Goal: Information Seeking & Learning: Learn about a topic

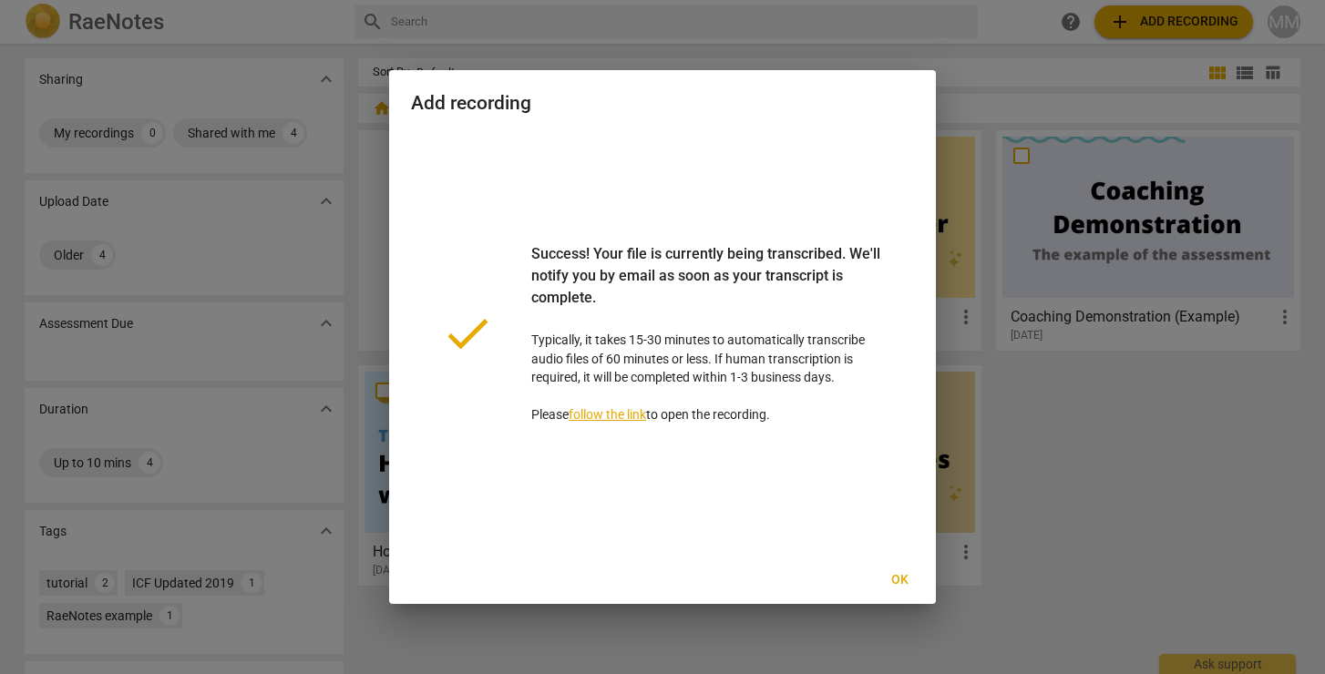
click at [906, 574] on span "Ok" at bounding box center [899, 580] width 29 height 18
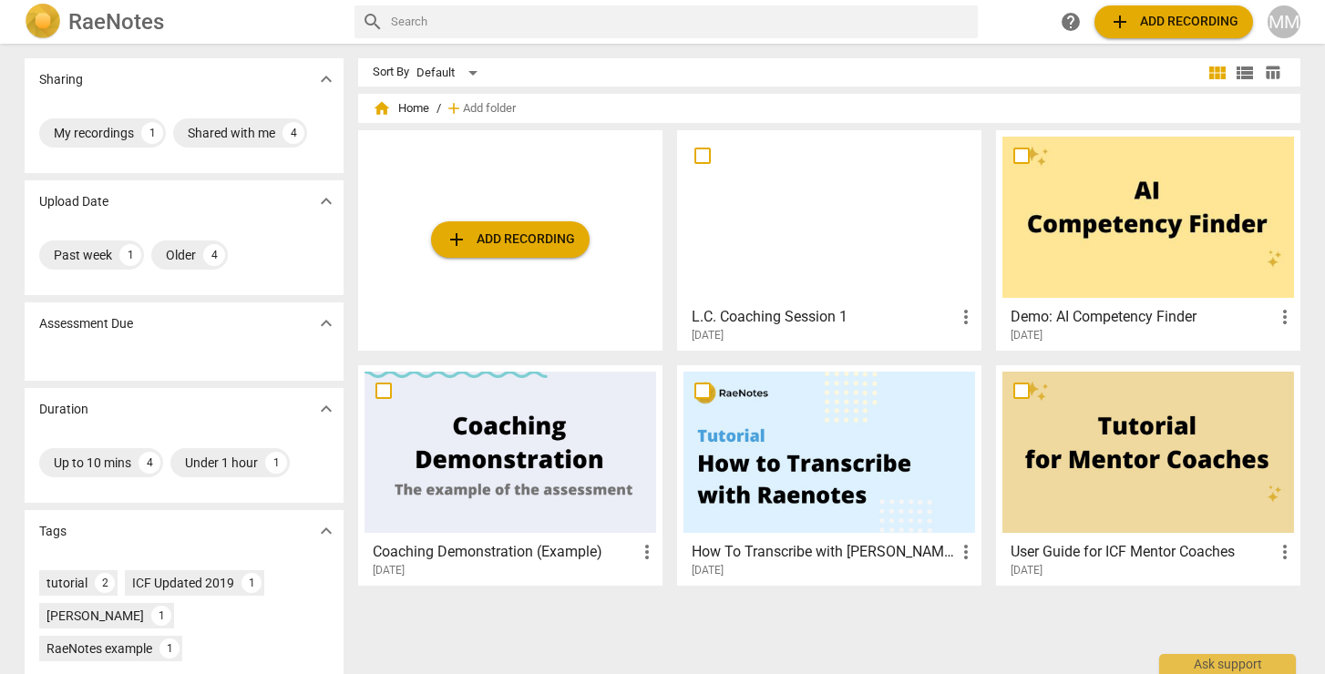
click at [819, 315] on h3 "L.C. Coaching Session 1" at bounding box center [823, 317] width 263 height 22
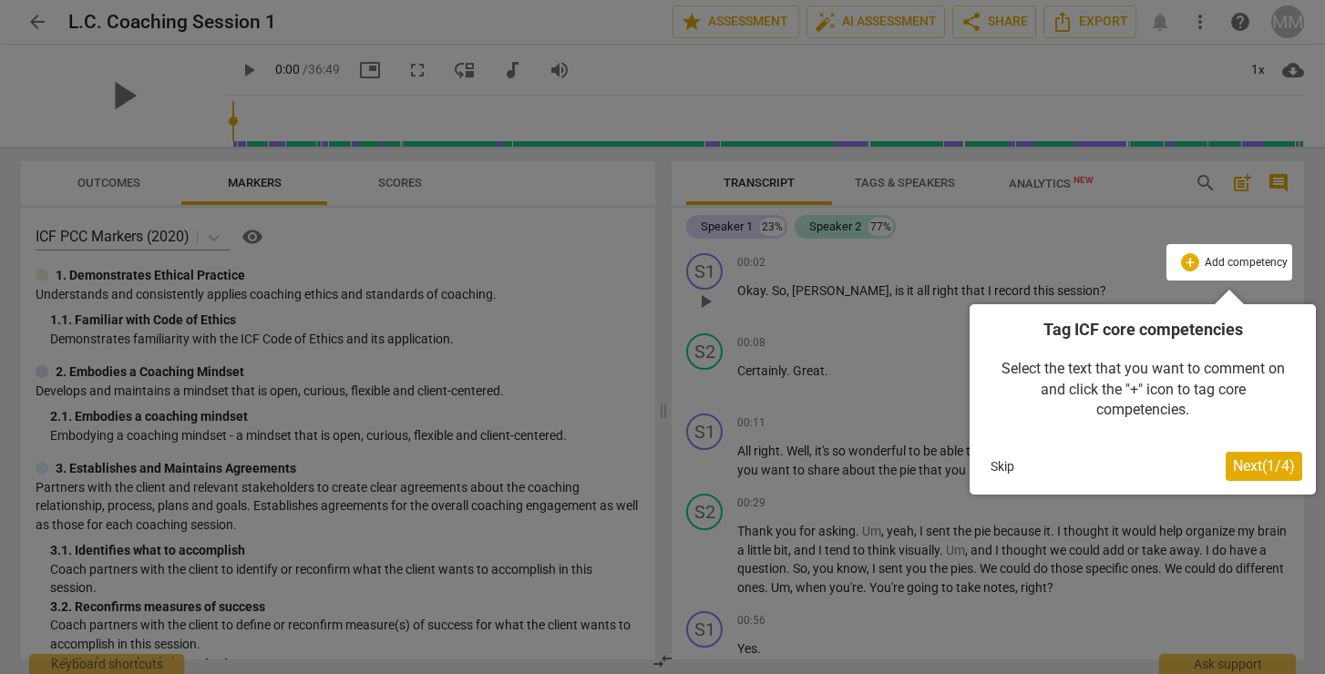
click at [1261, 461] on span "Next ( 1 / 4 )" at bounding box center [1264, 466] width 62 height 17
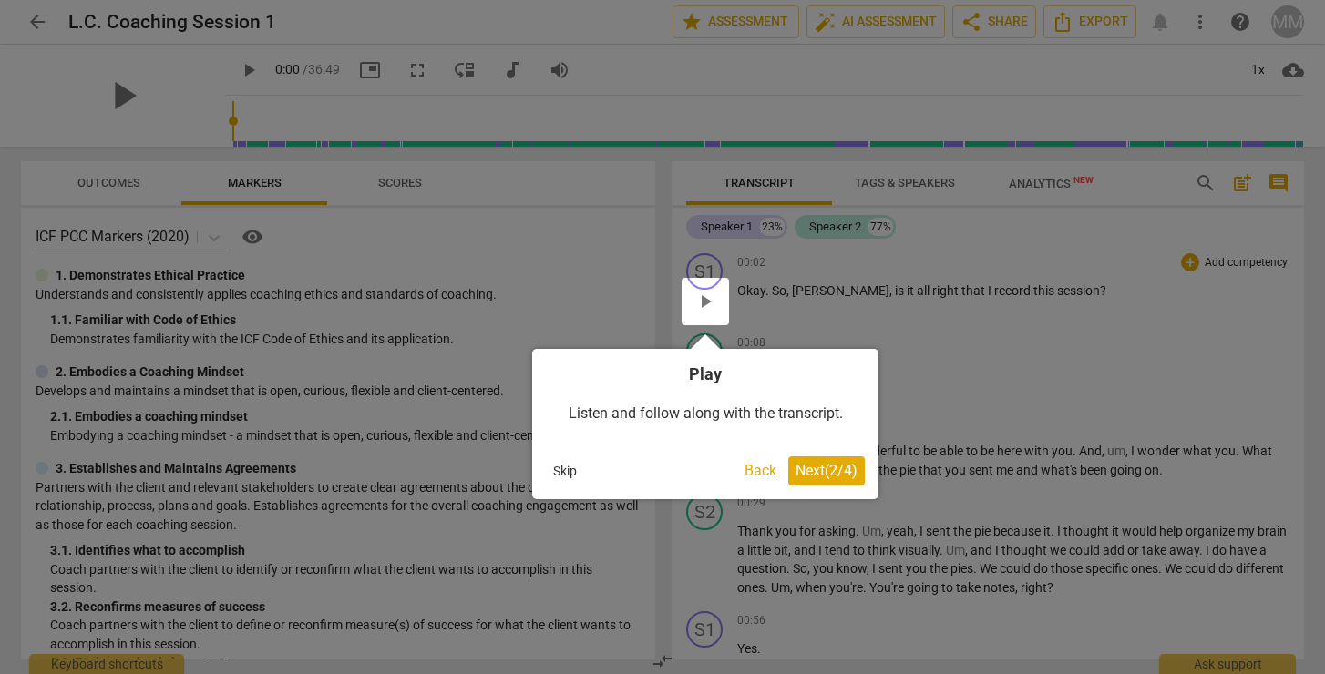
click at [833, 469] on span "Next ( 2 / 4 )" at bounding box center [827, 470] width 62 height 17
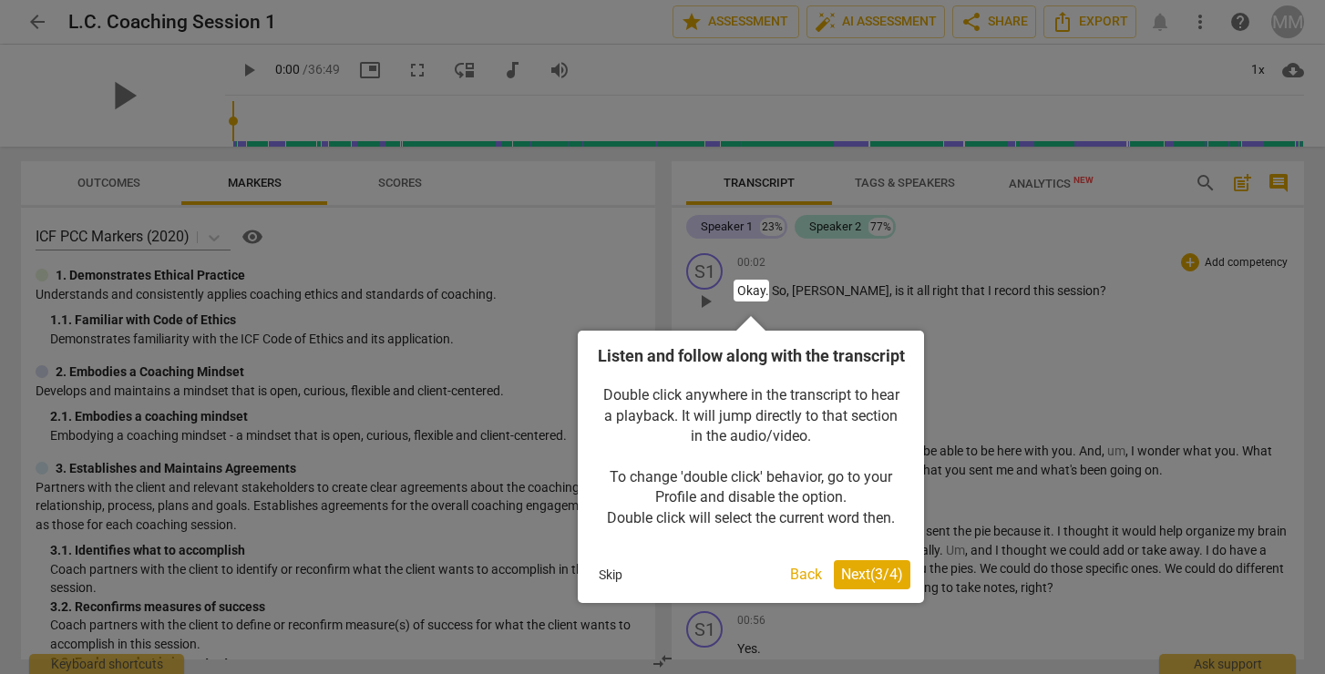
click at [872, 583] on span "Next ( 3 / 4 )" at bounding box center [872, 574] width 62 height 17
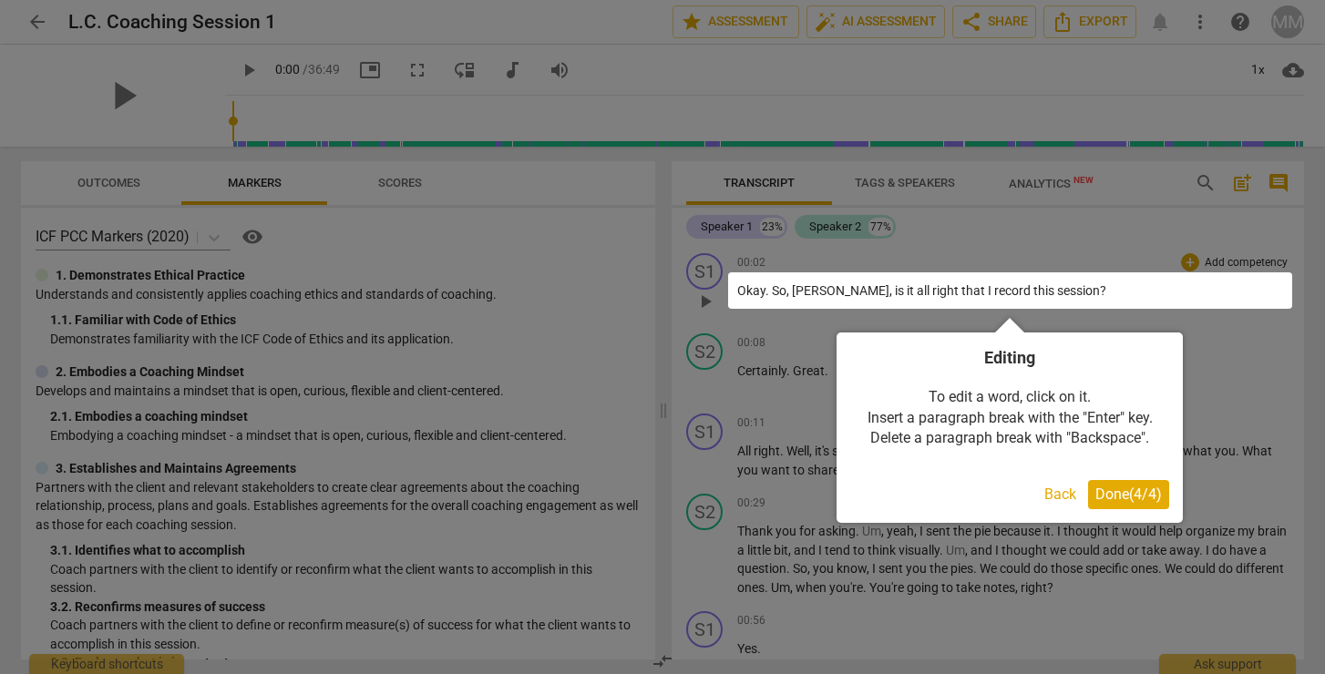
click at [1131, 494] on span "Done ( 4 / 4 )" at bounding box center [1129, 494] width 67 height 17
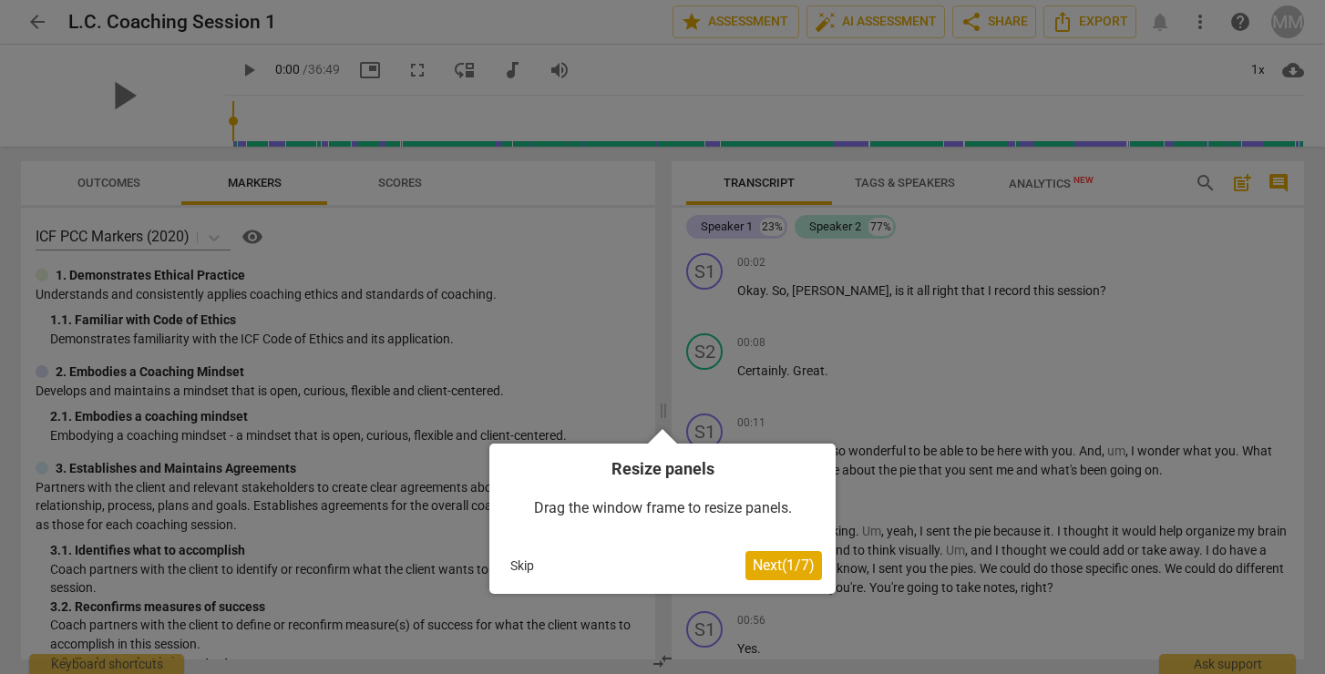
click at [1045, 503] on div at bounding box center [662, 337] width 1325 height 674
click at [762, 570] on span "Next ( 1 / 7 )" at bounding box center [784, 565] width 62 height 17
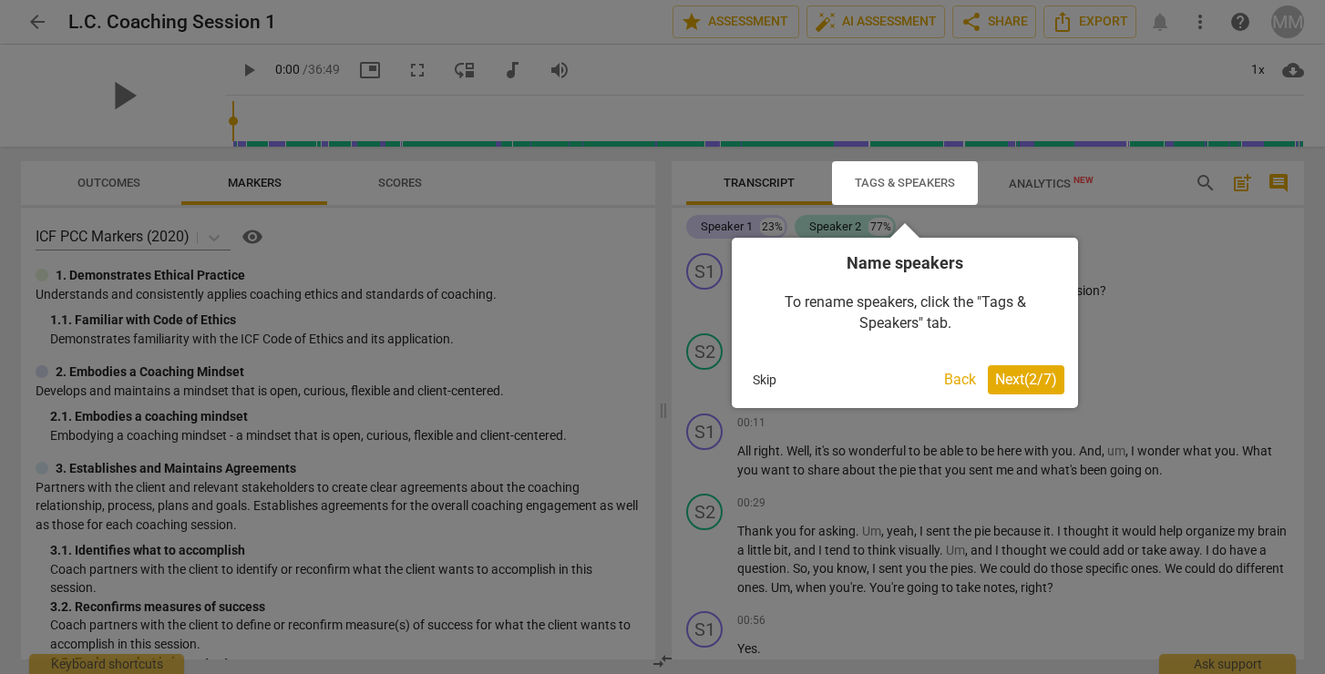
click at [1032, 380] on span "Next ( 2 / 7 )" at bounding box center [1026, 379] width 62 height 17
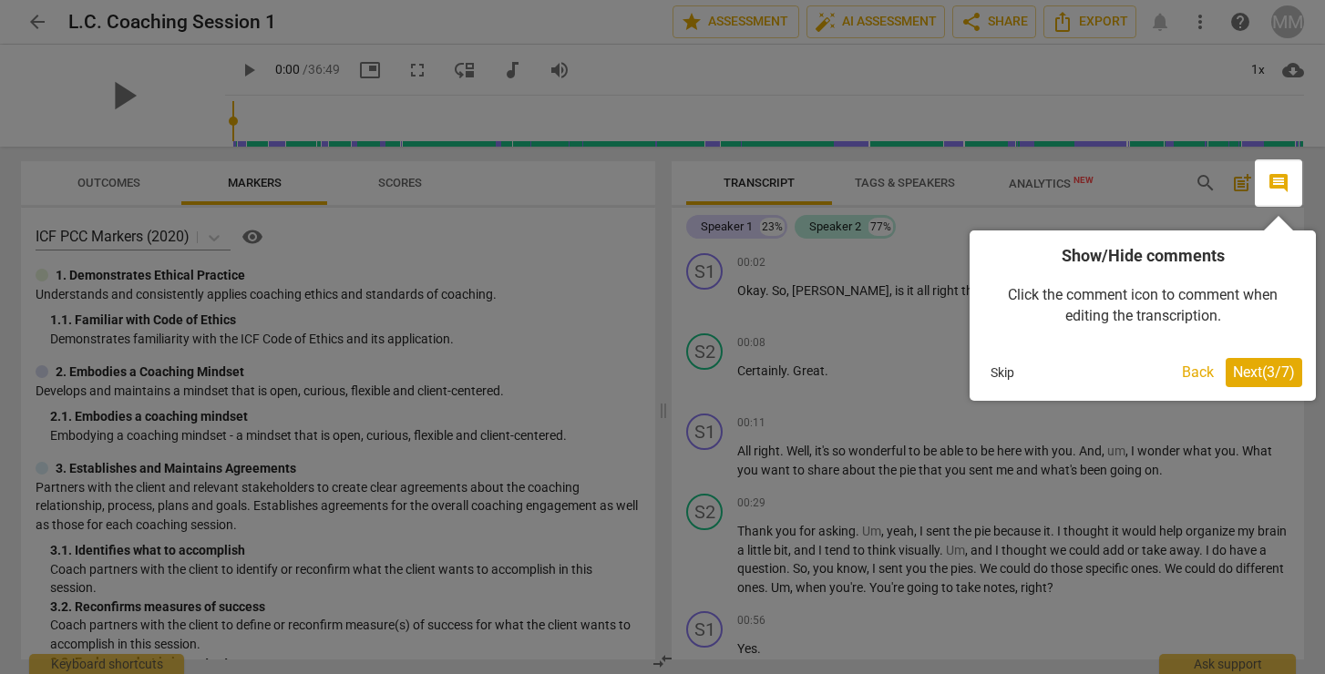
click at [1250, 367] on span "Next ( 3 / 7 )" at bounding box center [1264, 372] width 62 height 17
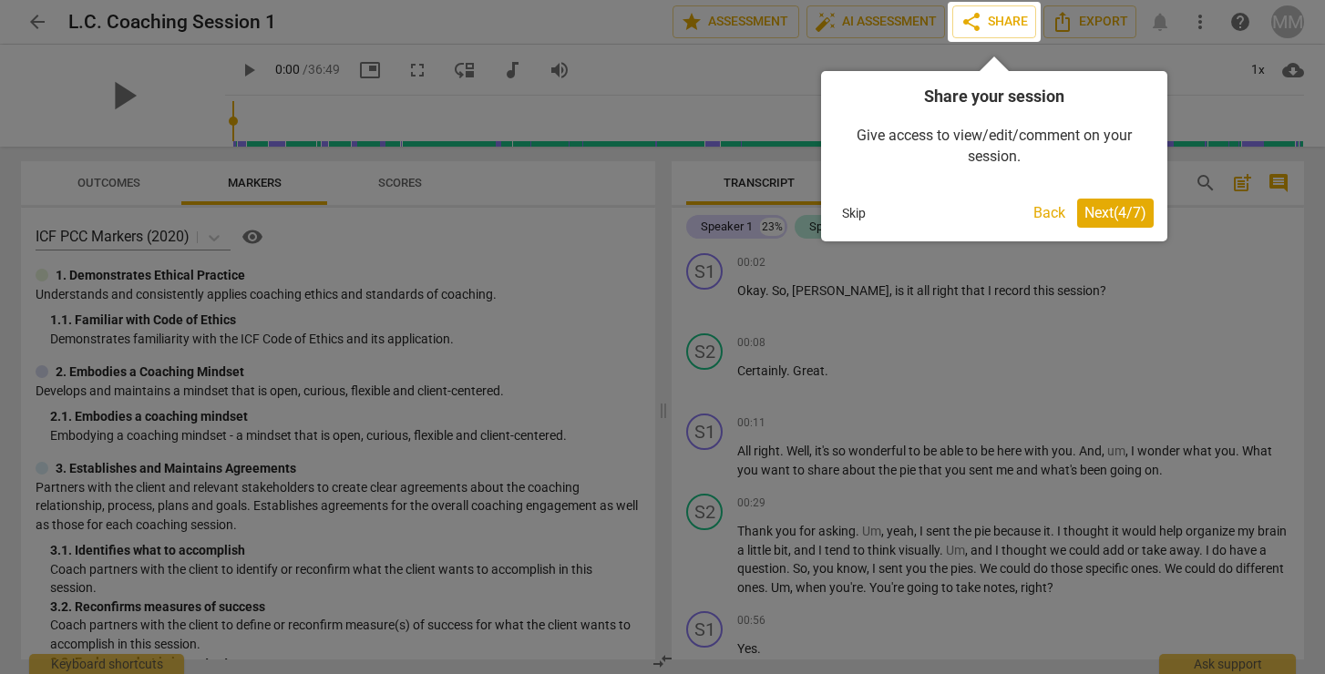
click at [848, 211] on button "Skip" at bounding box center [854, 213] width 38 height 27
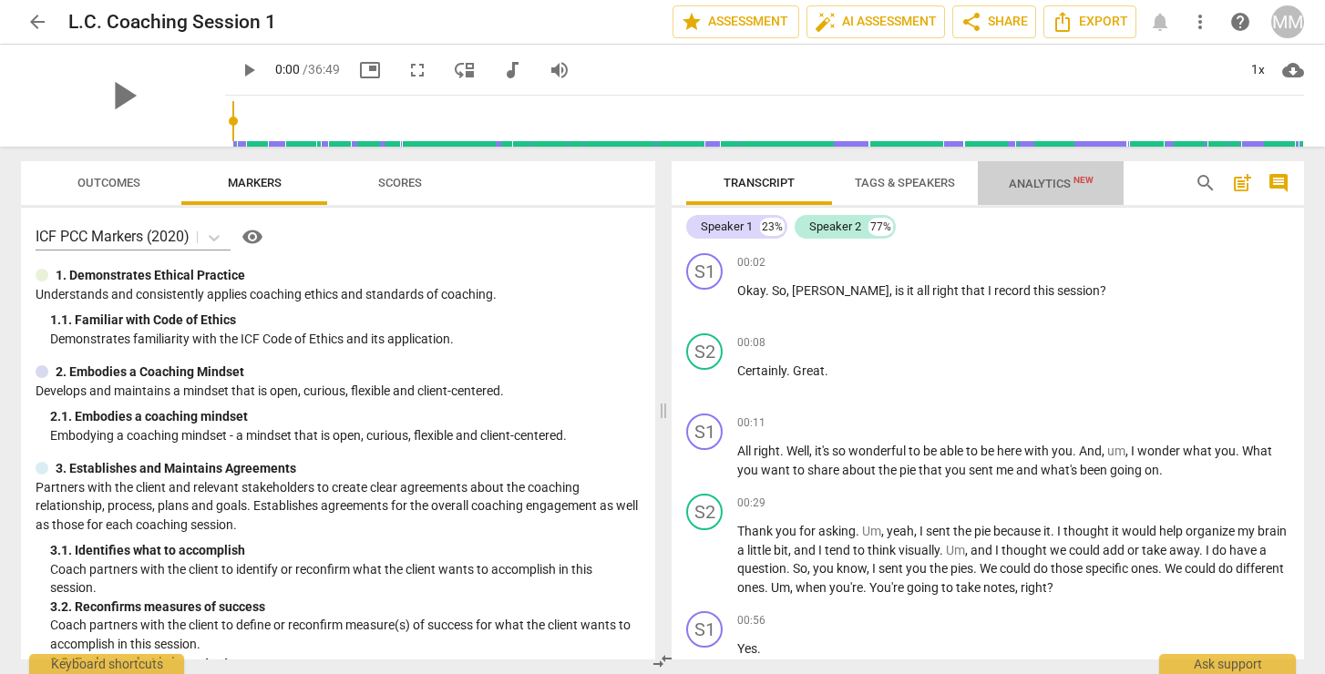
click at [1055, 187] on span "Analytics New" at bounding box center [1051, 184] width 85 height 14
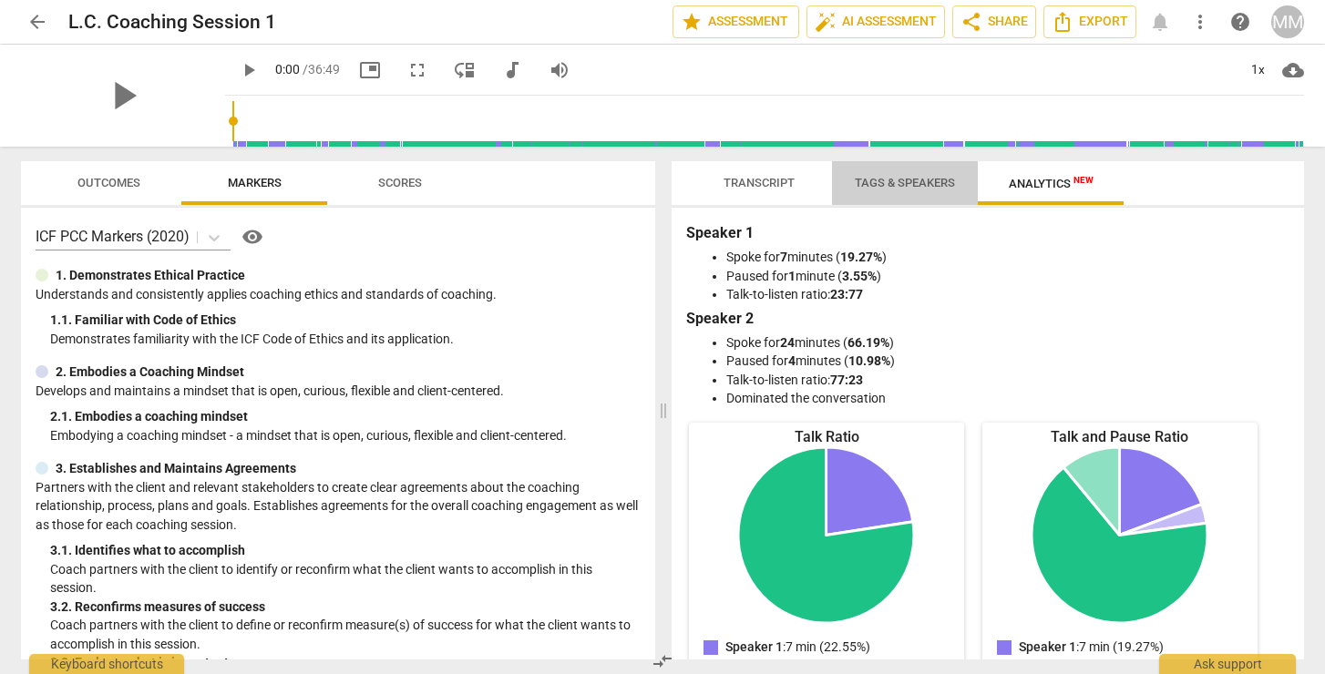
click at [913, 188] on span "Tags & Speakers" at bounding box center [905, 183] width 100 height 14
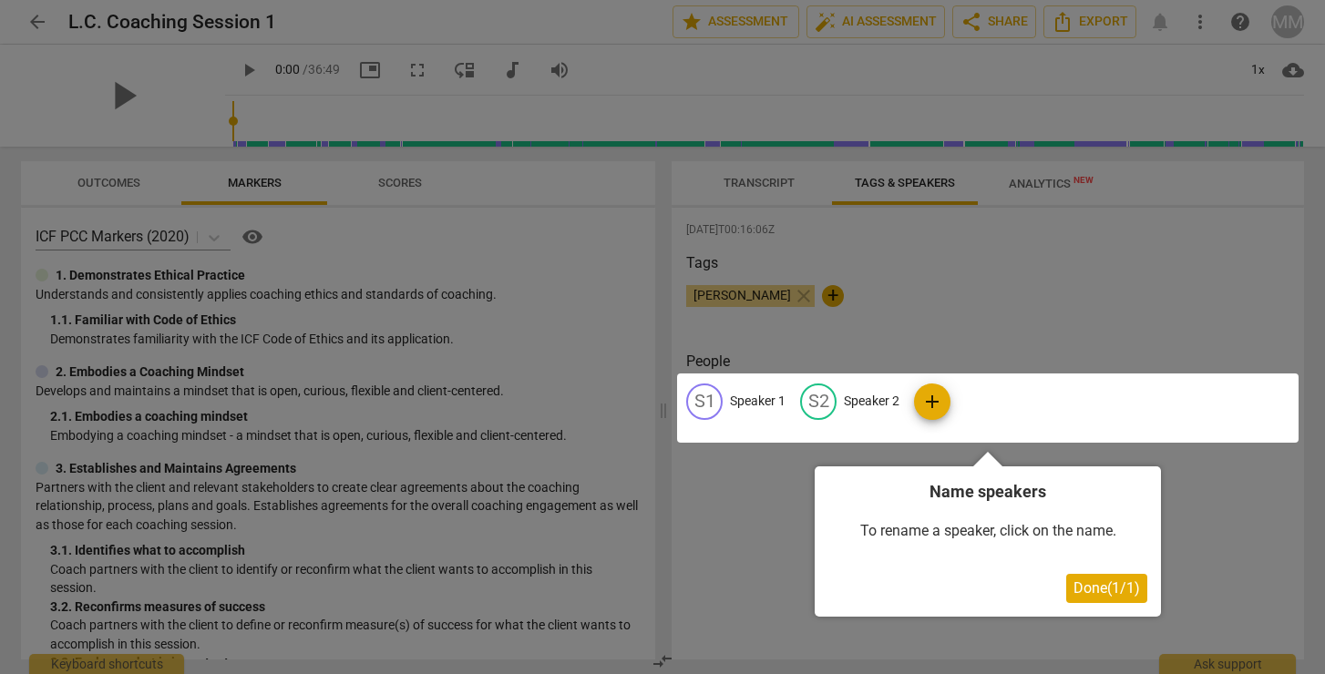
click at [951, 281] on div at bounding box center [662, 337] width 1325 height 674
click at [783, 180] on div at bounding box center [662, 337] width 1325 height 674
click at [767, 175] on div at bounding box center [662, 337] width 1325 height 674
click at [1107, 582] on span "Done ( 1 / 1 )" at bounding box center [1107, 588] width 67 height 17
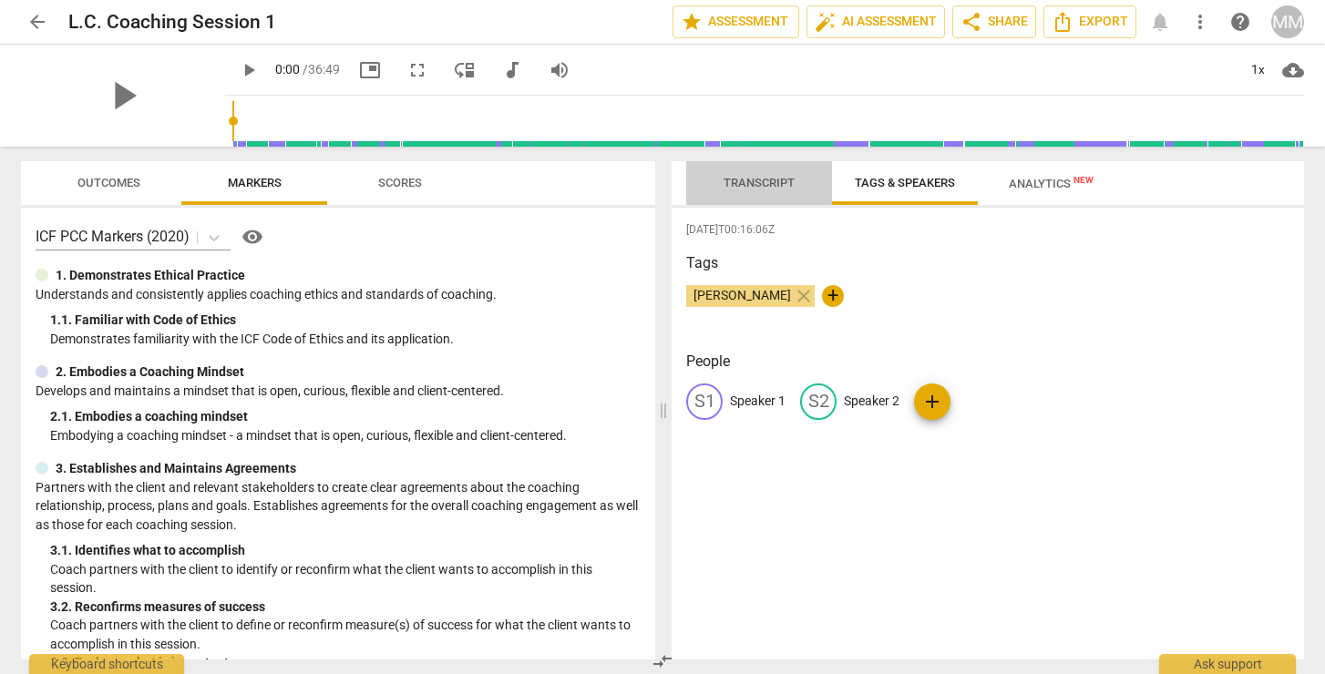
click at [753, 185] on span "Transcript" at bounding box center [759, 183] width 71 height 14
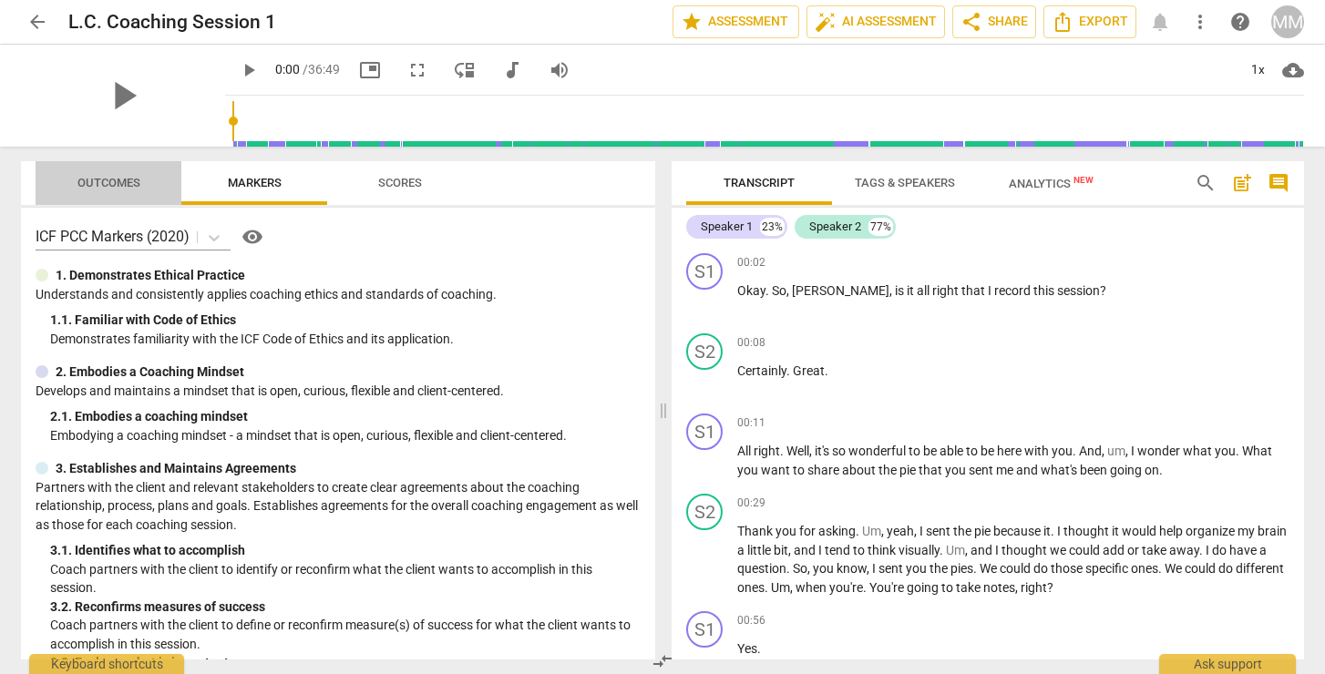
click at [104, 175] on span "Outcomes" at bounding box center [109, 183] width 107 height 25
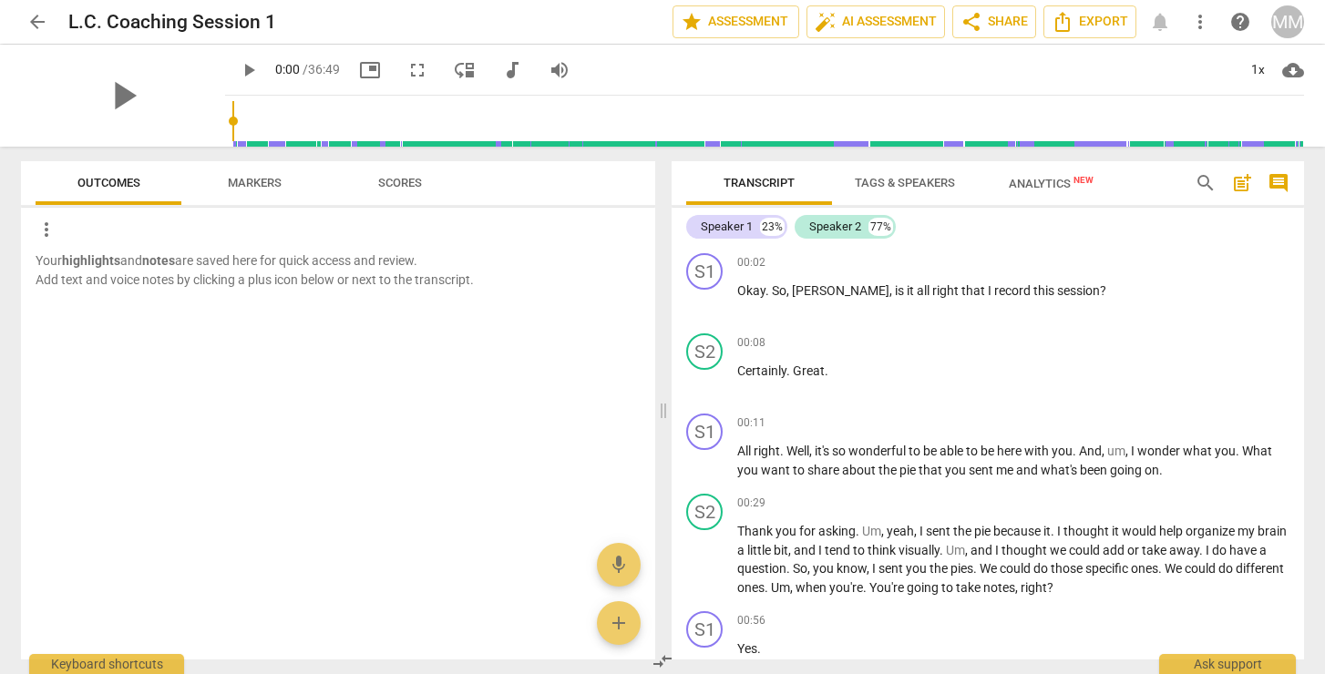
click at [395, 189] on span "Scores" at bounding box center [400, 183] width 44 height 14
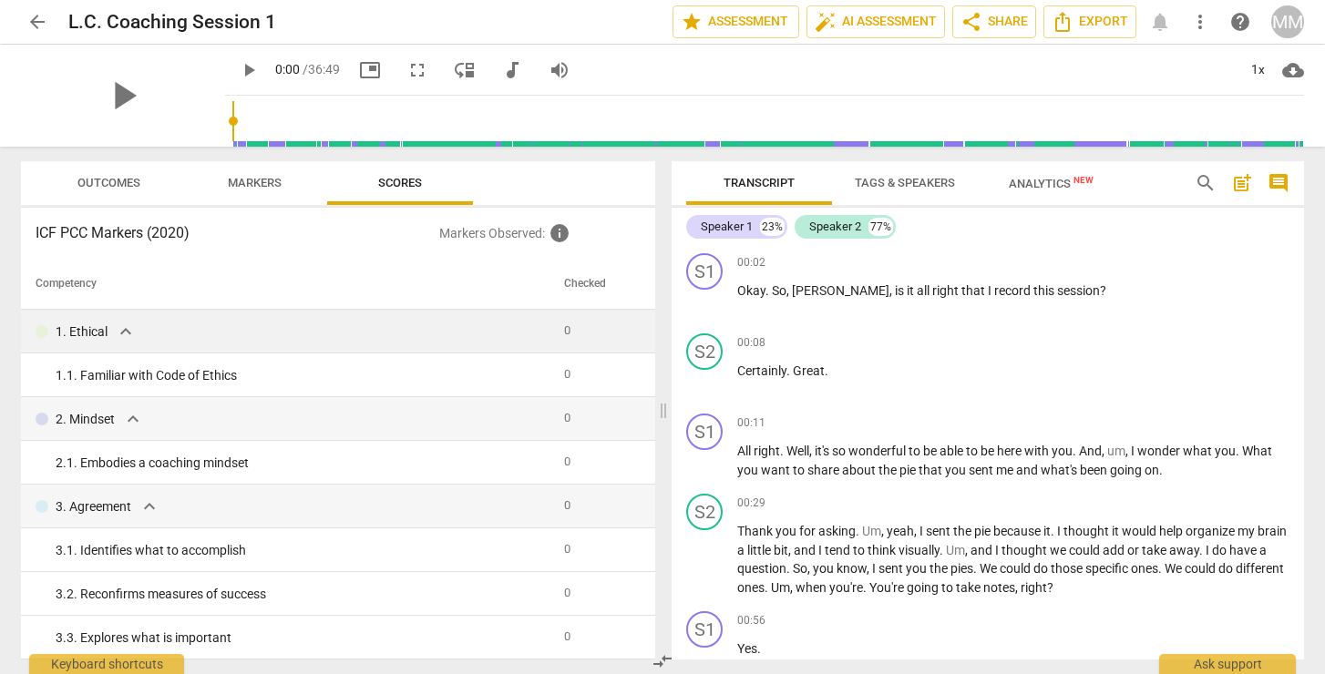
click at [118, 335] on span "expand_more" at bounding box center [126, 332] width 22 height 22
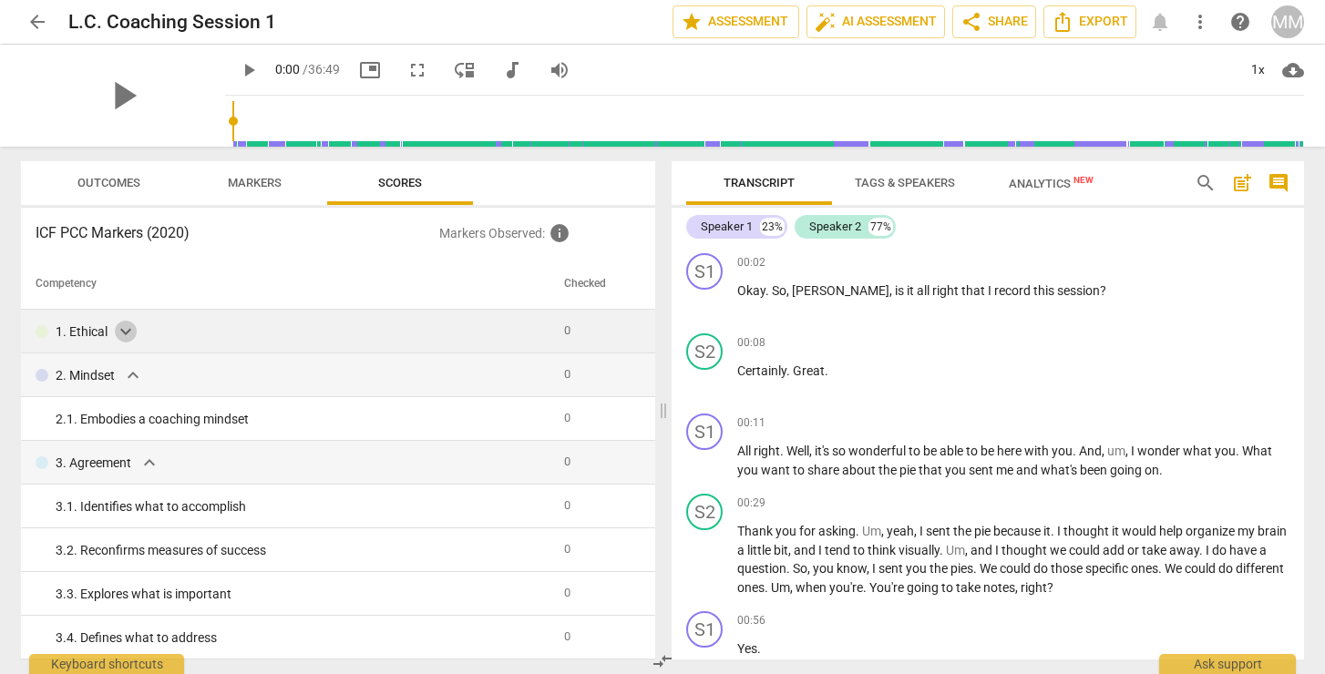
click at [118, 335] on span "expand_more" at bounding box center [126, 332] width 22 height 22
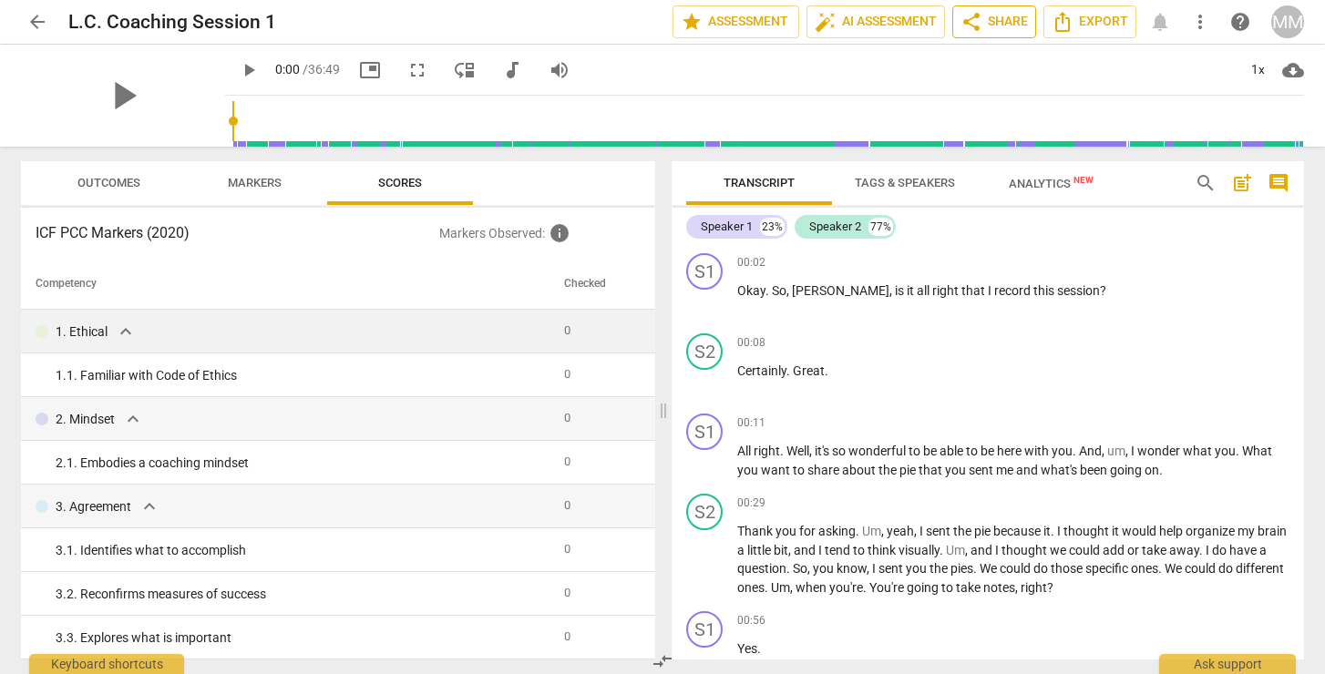
click at [991, 18] on span "share Share" at bounding box center [994, 22] width 67 height 22
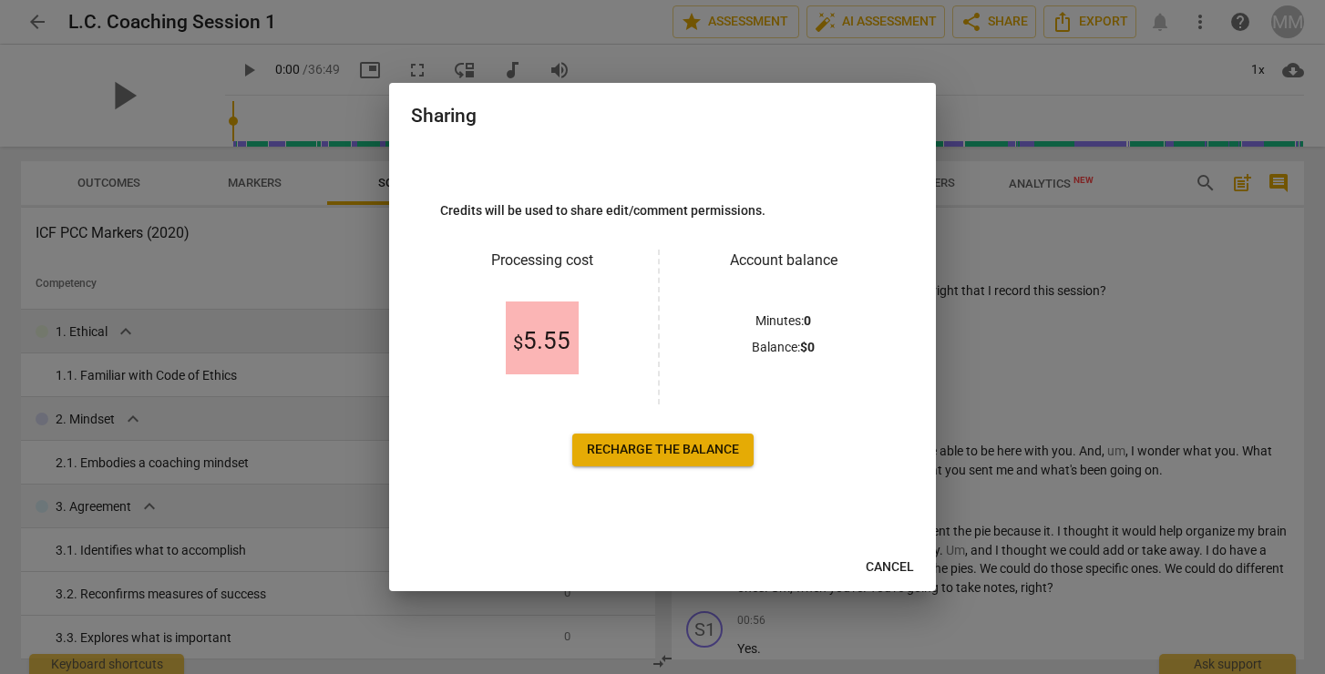
click at [886, 565] on span "Cancel" at bounding box center [890, 568] width 48 height 18
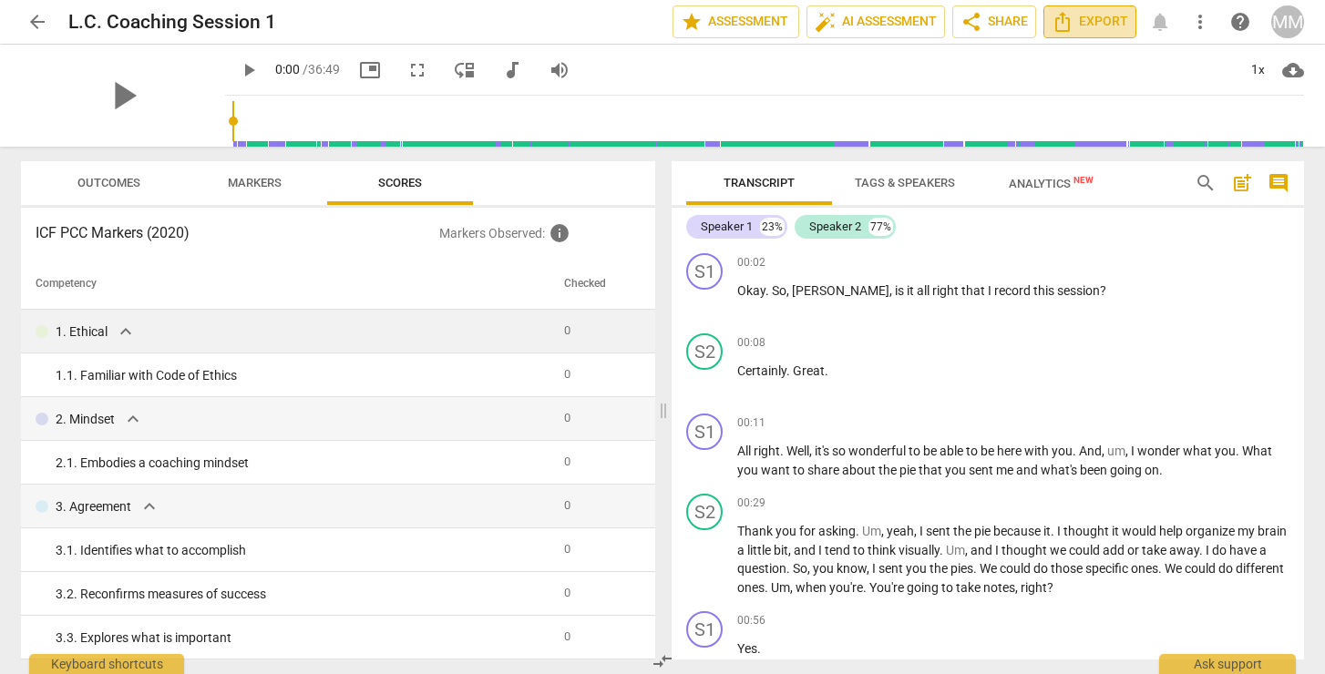
click at [1087, 21] on span "Export" at bounding box center [1090, 22] width 77 height 22
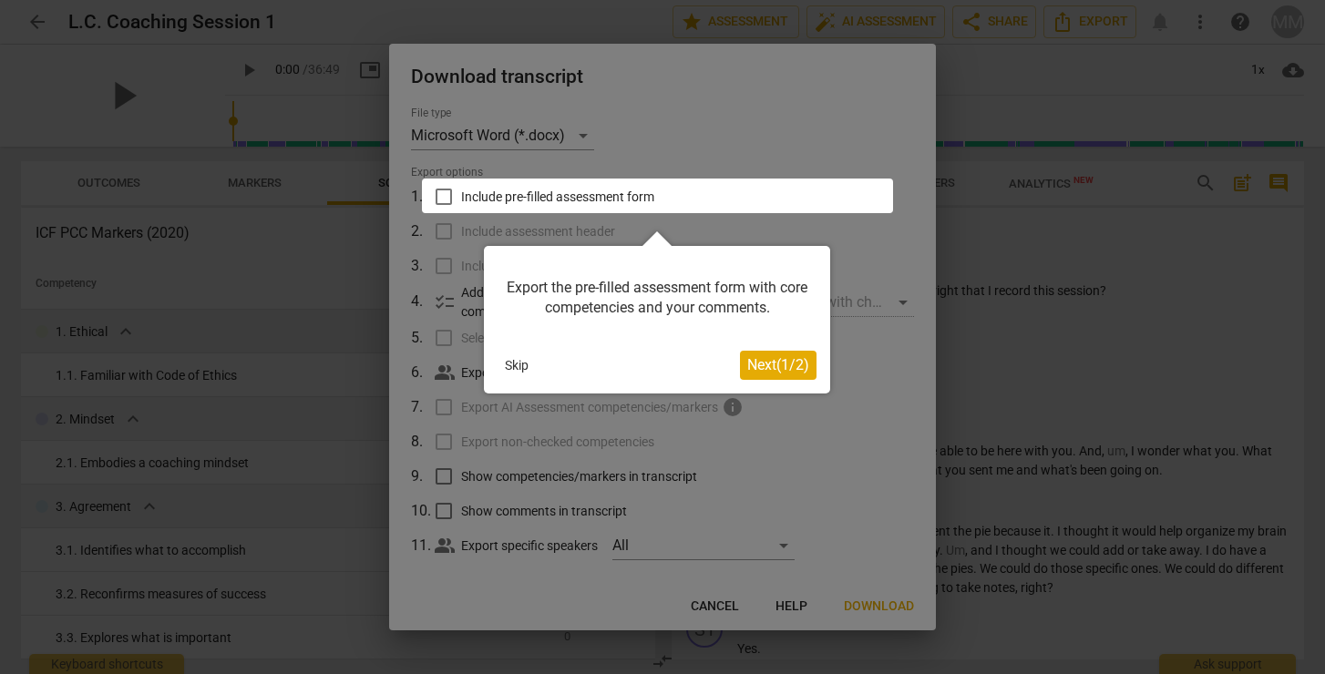
click at [1003, 294] on div at bounding box center [662, 337] width 1325 height 674
click at [515, 366] on button "Skip" at bounding box center [517, 365] width 38 height 27
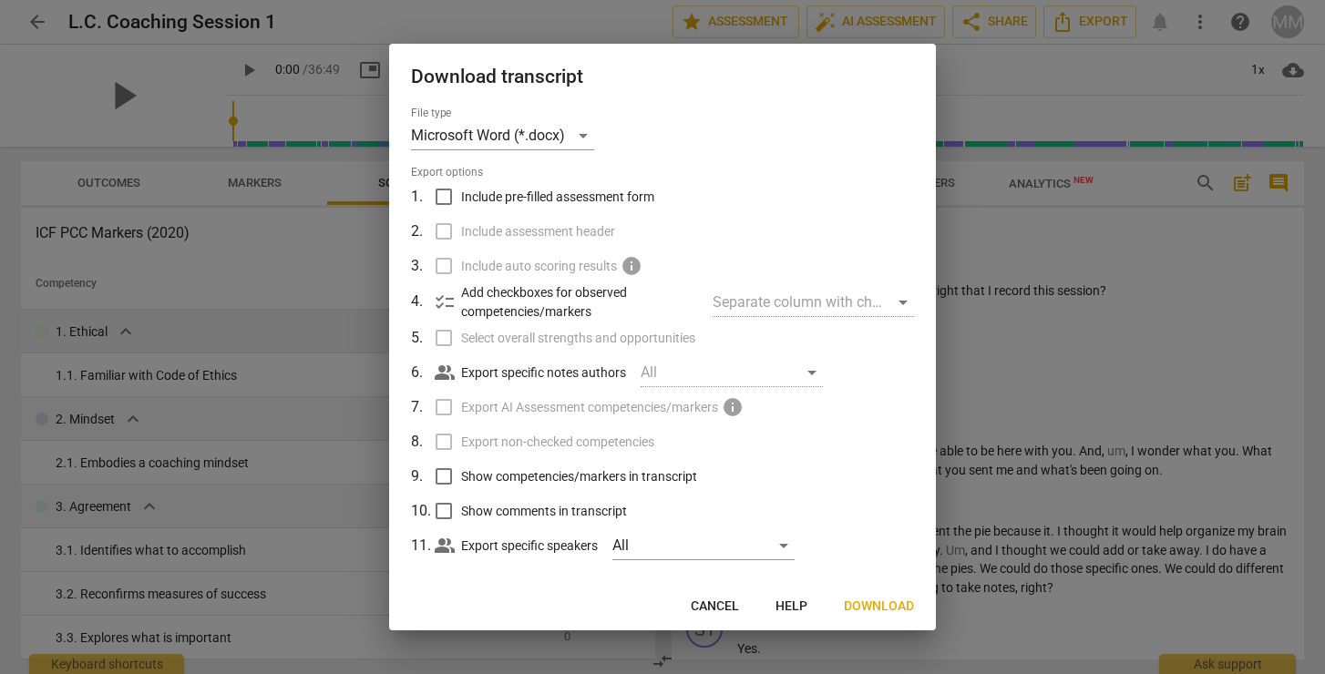
click at [702, 603] on span "Cancel" at bounding box center [715, 607] width 48 height 18
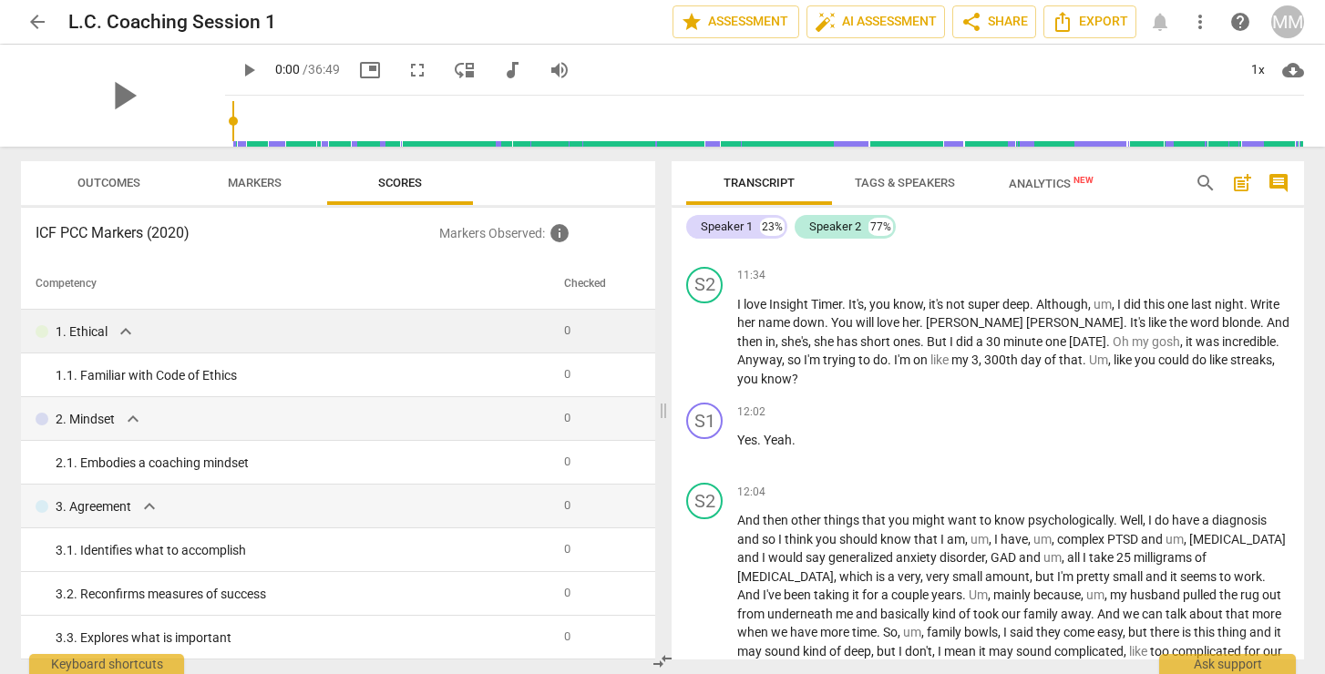
scroll to position [3206, 0]
